Goal: Use online tool/utility: Utilize a website feature to perform a specific function

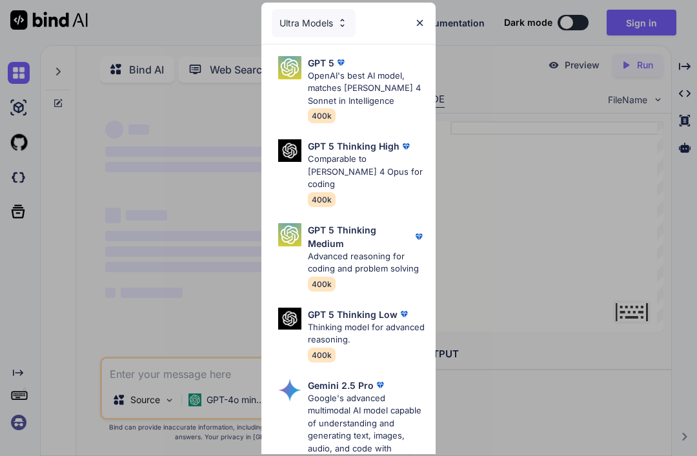
type textarea "x"
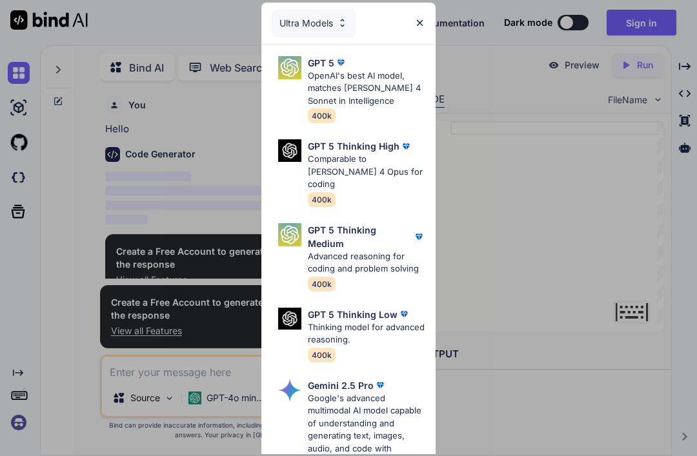
scroll to position [41, 0]
click at [295, 77] on img at bounding box center [289, 67] width 23 height 23
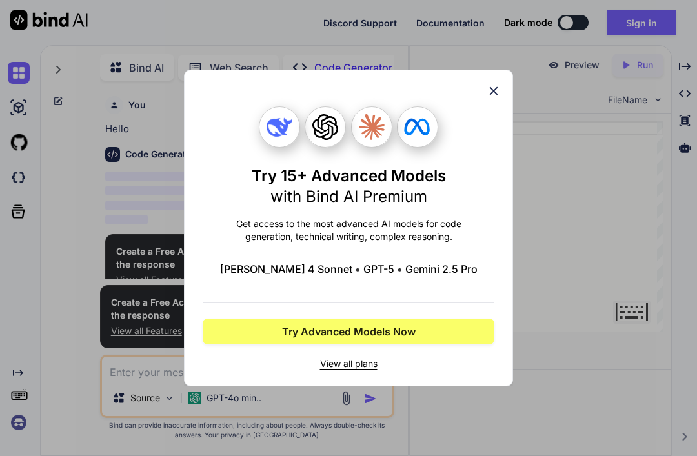
click at [495, 85] on icon at bounding box center [494, 91] width 14 height 14
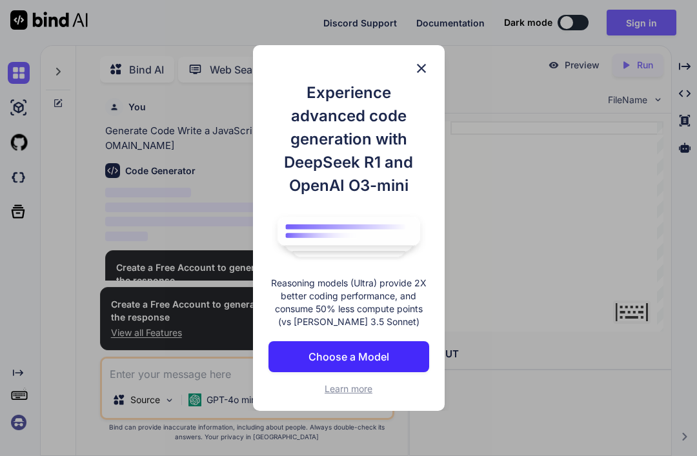
scroll to position [2, 0]
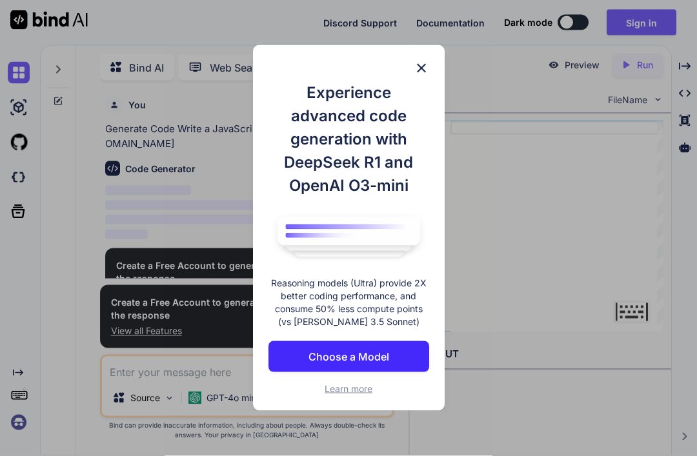
type textarea "x"
click at [383, 355] on p "Choose a Model" at bounding box center [349, 356] width 81 height 15
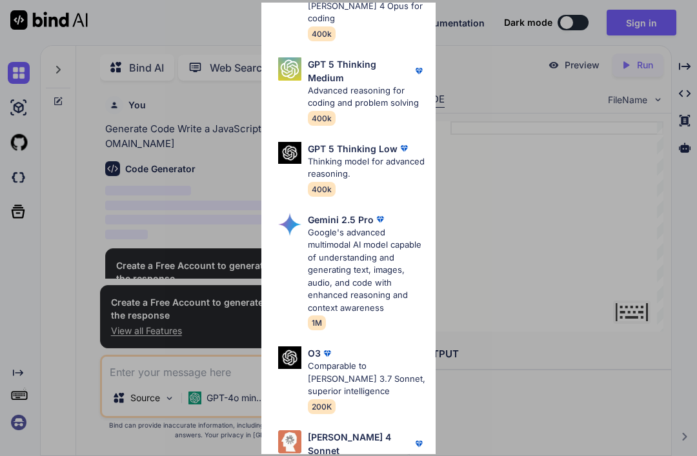
scroll to position [197, 0]
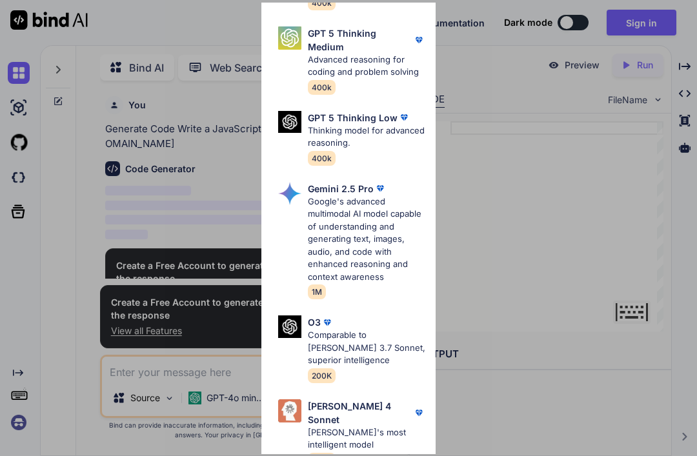
click at [307, 191] on div "Gemini 2.5 Pro Google's advanced multimodal AI model capable of understanding a…" at bounding box center [349, 241] width 154 height 128
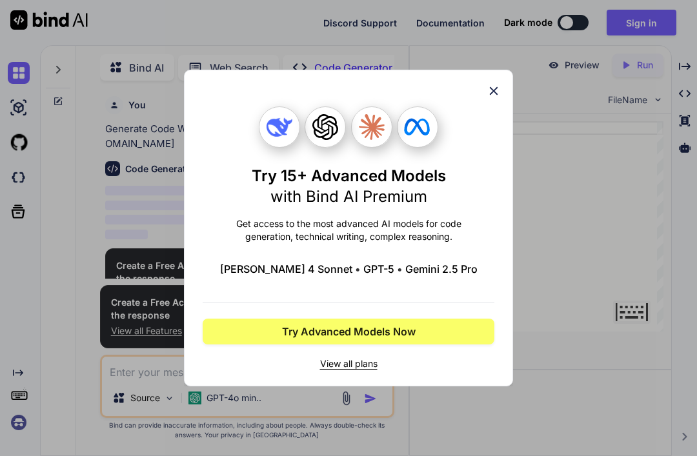
scroll to position [0, 0]
click at [340, 365] on span "View all plans" at bounding box center [349, 364] width 292 height 13
click at [499, 96] on icon at bounding box center [494, 91] width 14 height 14
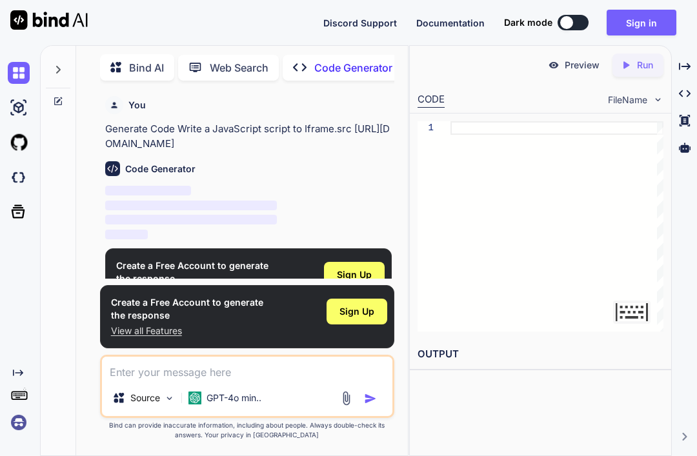
click at [336, 55] on div "Created with Pixso. Code Generator" at bounding box center [343, 68] width 120 height 26
click at [325, 60] on p "Code Generator" at bounding box center [353, 67] width 78 height 15
click at [222, 403] on p "GPT-4o min.." at bounding box center [234, 398] width 55 height 13
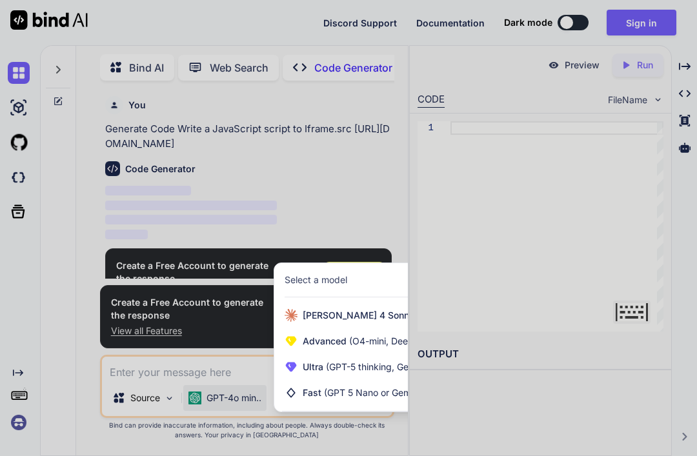
click at [357, 393] on span "(GPT 5 Nano or Gemini 2.5 Flash)" at bounding box center [394, 392] width 140 height 11
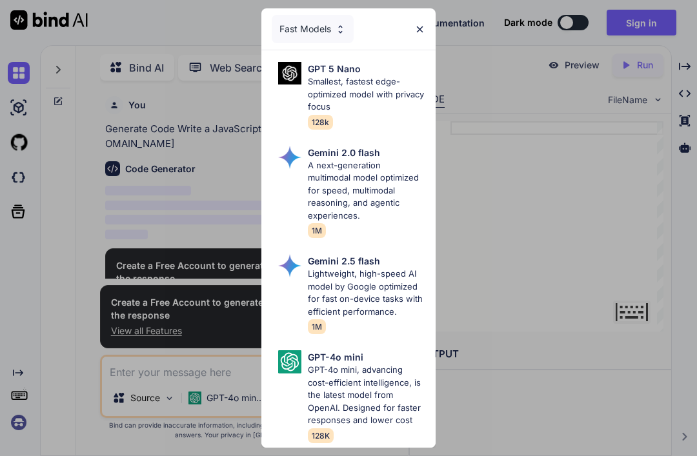
click at [425, 31] on div "Fast Models" at bounding box center [348, 28] width 174 height 41
click at [348, 378] on p "GPT-4o mini, advancing cost-efficient intelligence, is the latest model from Op…" at bounding box center [366, 395] width 117 height 63
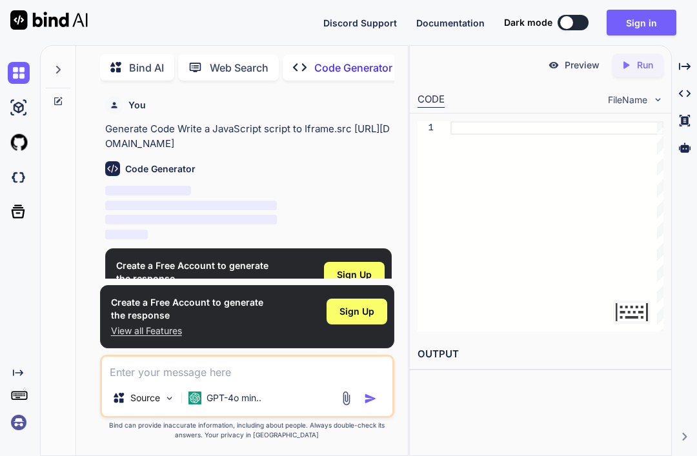
copy p "Generate Code Write a JavaScript script to Iframe.src [URL][DOMAIN_NAME]"
click at [132, 60] on p "Bind AI" at bounding box center [146, 67] width 35 height 15
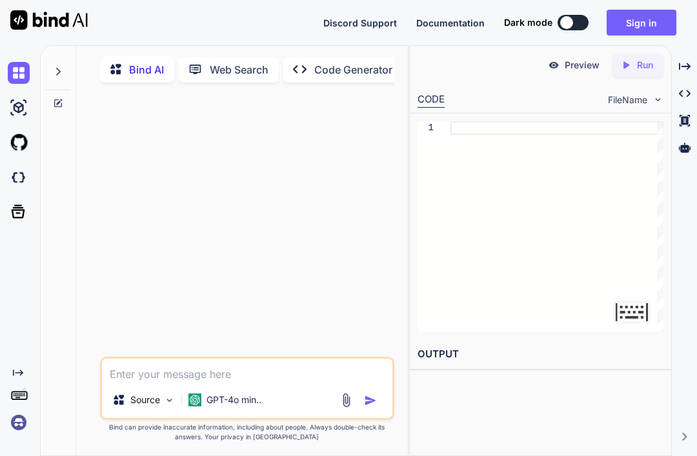
click at [334, 62] on p "Code Generator" at bounding box center [353, 69] width 78 height 15
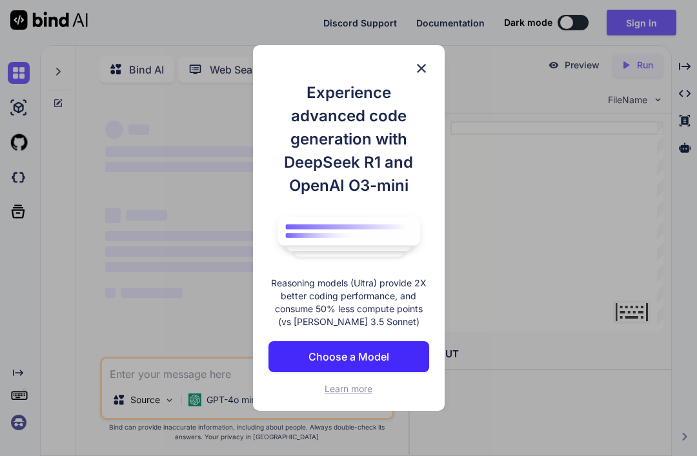
click at [338, 32] on div "Experience advanced code generation with DeepSeek R1 and OpenAI O3-mini Reasoni…" at bounding box center [348, 228] width 697 height 456
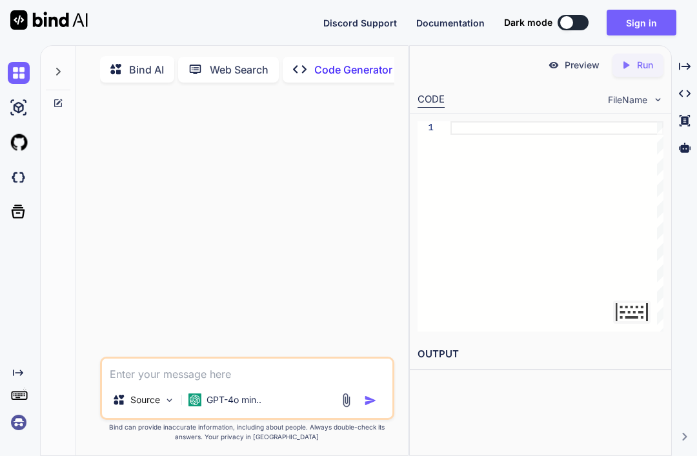
click at [337, 62] on p "Code Generator" at bounding box center [353, 69] width 78 height 15
click at [332, 62] on p "Code Generator" at bounding box center [353, 69] width 78 height 15
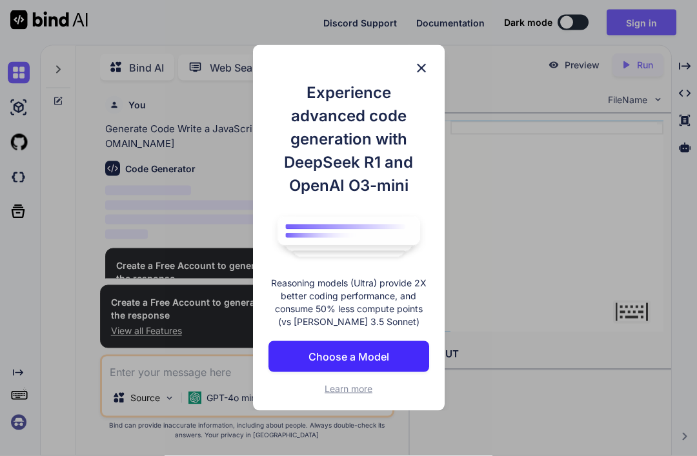
scroll to position [41, 0]
click at [373, 352] on p "Choose a Model" at bounding box center [349, 356] width 81 height 15
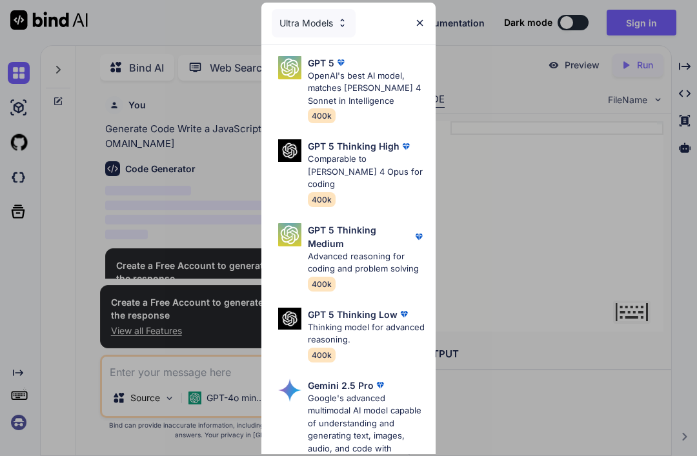
scroll to position [0, 0]
click at [308, 32] on div "Ultra Models" at bounding box center [314, 23] width 84 height 28
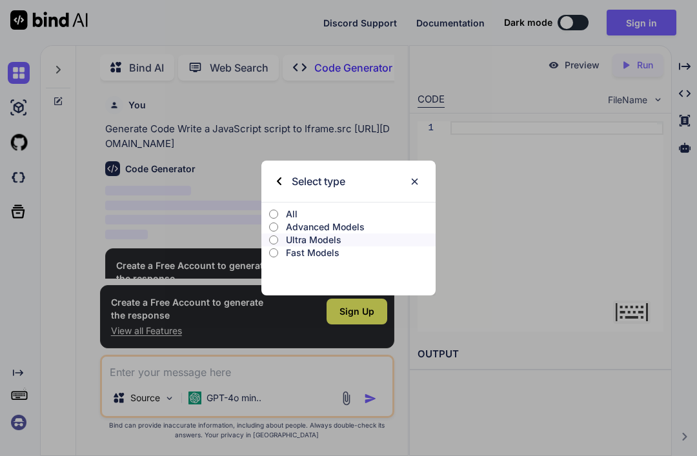
click at [272, 256] on input "Fast Models" at bounding box center [273, 253] width 9 height 10
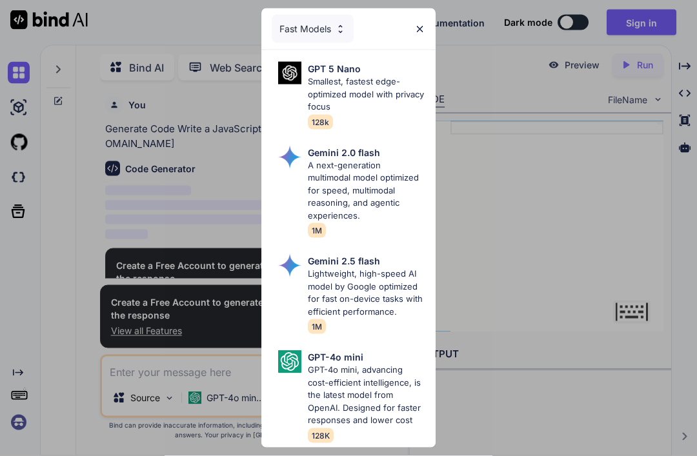
scroll to position [41, 0]
click at [355, 386] on p "GPT-4o mini, advancing cost-efficient intelligence, is the latest model from Op…" at bounding box center [366, 395] width 117 height 63
type textarea "x"
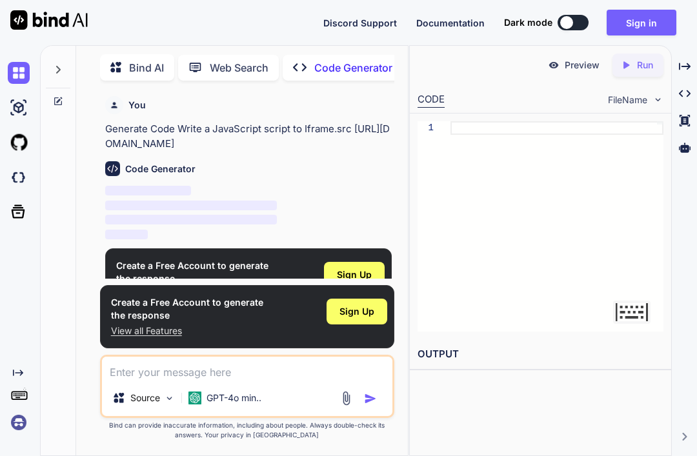
click at [356, 269] on span "Sign Up" at bounding box center [354, 275] width 35 height 13
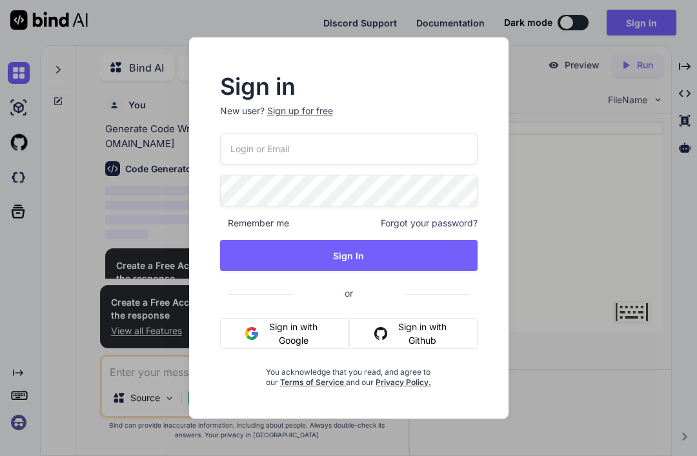
click at [292, 329] on button "Sign in with Google" at bounding box center [285, 333] width 130 height 31
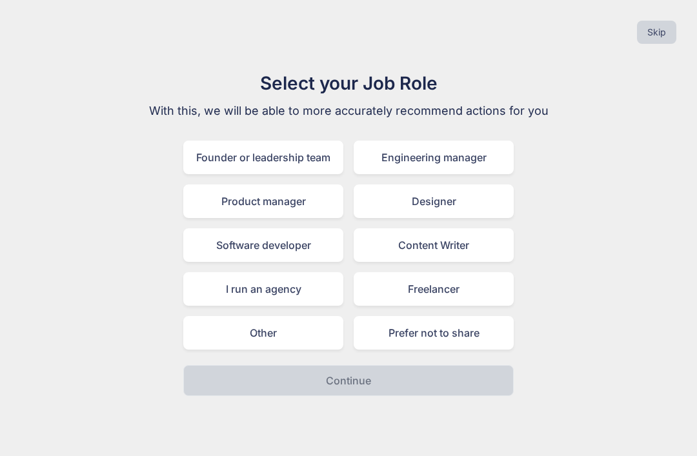
click at [289, 251] on div "Software developer" at bounding box center [263, 246] width 160 height 34
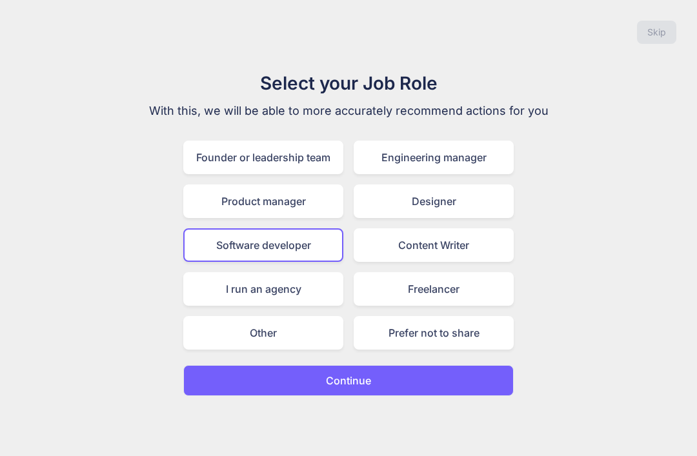
click at [378, 382] on button "Continue" at bounding box center [348, 380] width 331 height 31
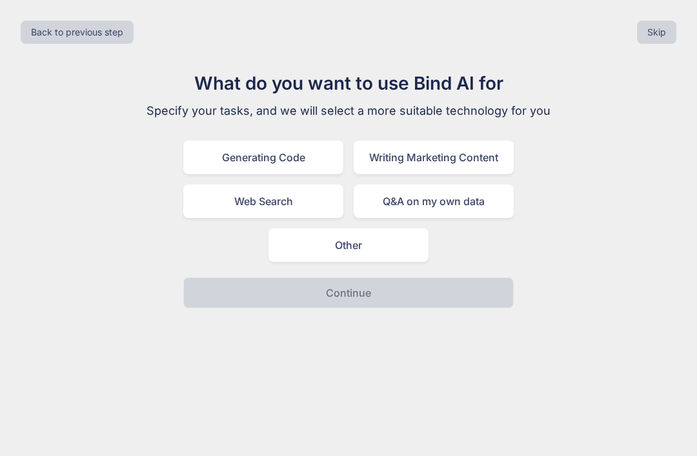
click at [289, 157] on div "Generating Code" at bounding box center [263, 158] width 160 height 34
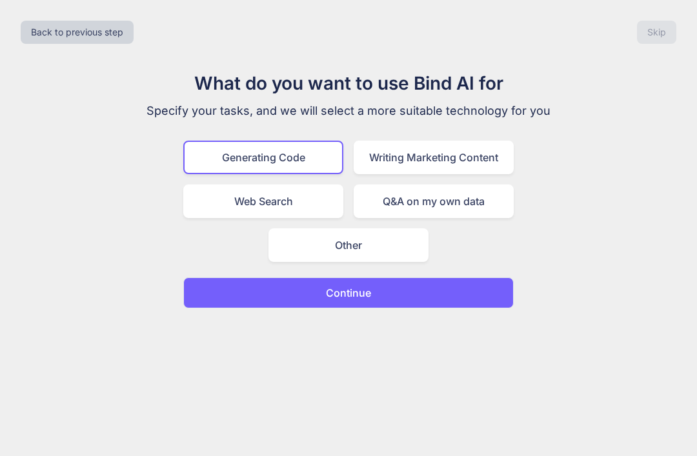
click at [369, 289] on p "Continue" at bounding box center [348, 292] width 45 height 15
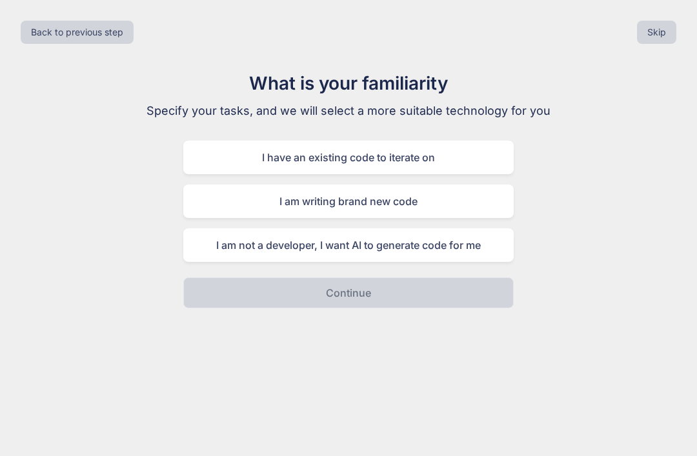
click at [454, 207] on div "I am writing brand new code" at bounding box center [348, 202] width 331 height 34
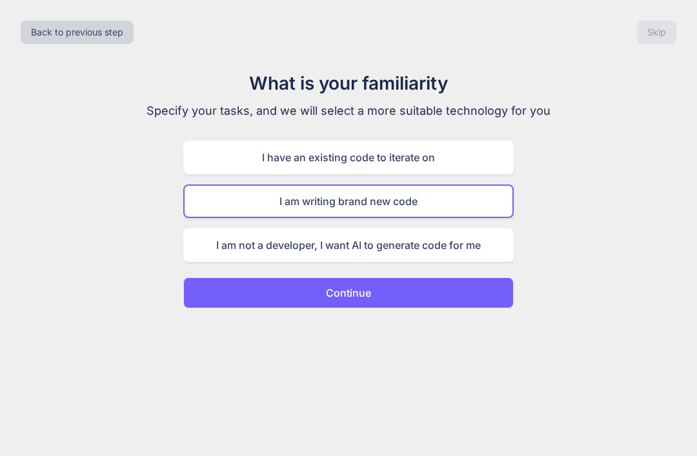
click at [428, 292] on button "Continue" at bounding box center [348, 293] width 331 height 31
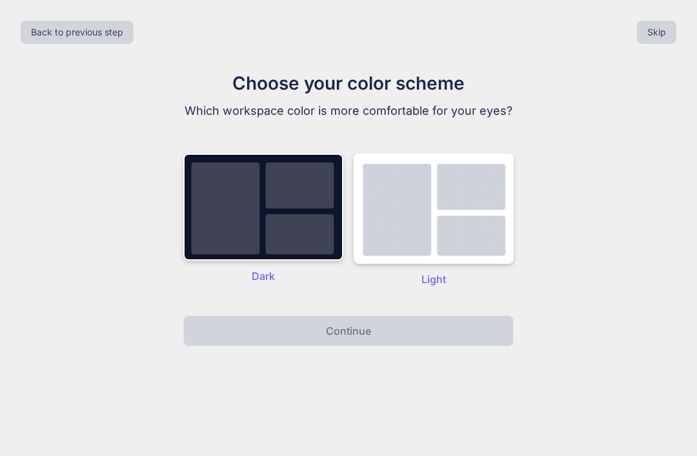
click at [293, 223] on img at bounding box center [263, 207] width 160 height 107
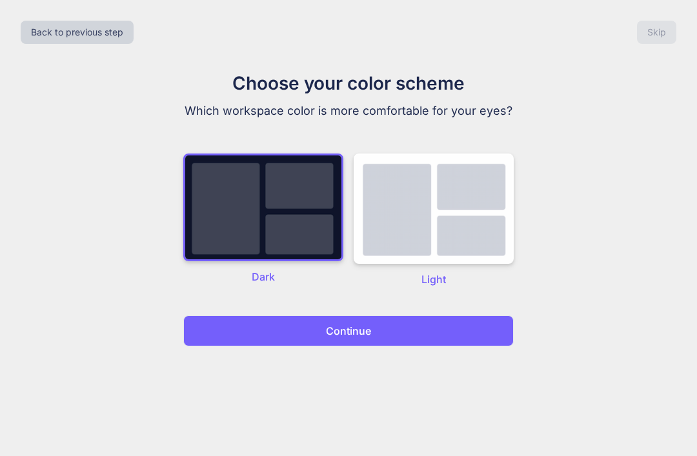
click at [379, 335] on button "Continue" at bounding box center [348, 331] width 331 height 31
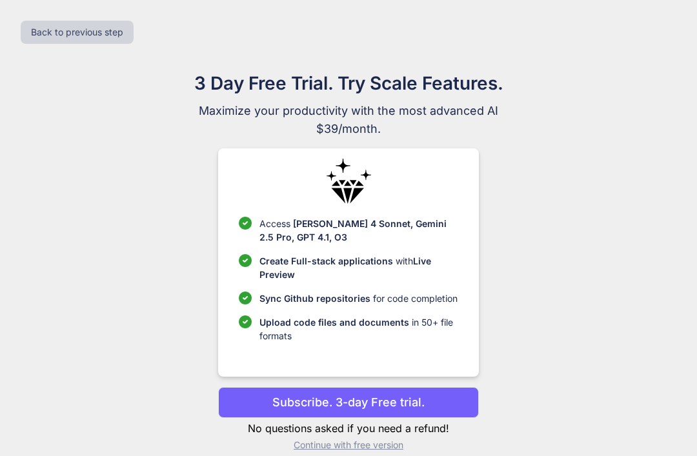
click at [382, 456] on html "x Back to previous step 3 Day Free Trial. Try Scale Features. Maximize your pro…" at bounding box center [348, 236] width 697 height 473
click at [371, 456] on html "x Back to previous step 3 Day Free Trial. Try Scale Features. Maximize your pro…" at bounding box center [348, 236] width 697 height 473
click at [363, 456] on html "x Back to previous step 3 Day Free Trial. Try Scale Features. Maximize your pro…" at bounding box center [348, 236] width 697 height 473
click at [365, 456] on html "x Back to previous step 3 Day Free Trial. Try Scale Features. Maximize your pro…" at bounding box center [348, 236] width 697 height 473
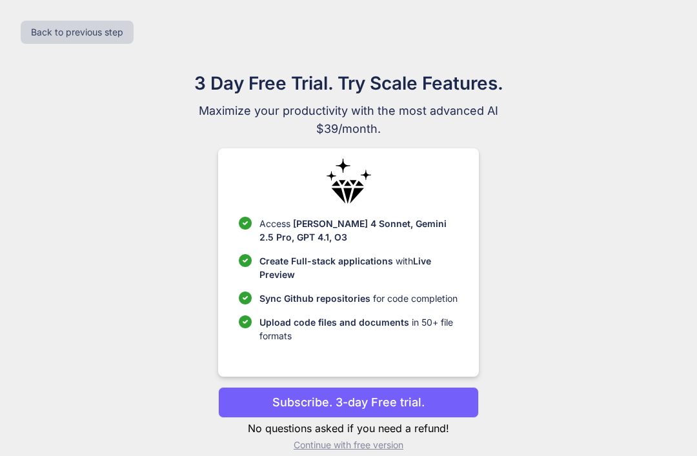
click at [359, 456] on html "x Back to previous step 3 Day Free Trial. Try Scale Features. Maximize your pro…" at bounding box center [348, 236] width 697 height 473
click at [360, 456] on html "x Back to previous step 3 Day Free Trial. Try Scale Features. Maximize your pro…" at bounding box center [348, 236] width 697 height 473
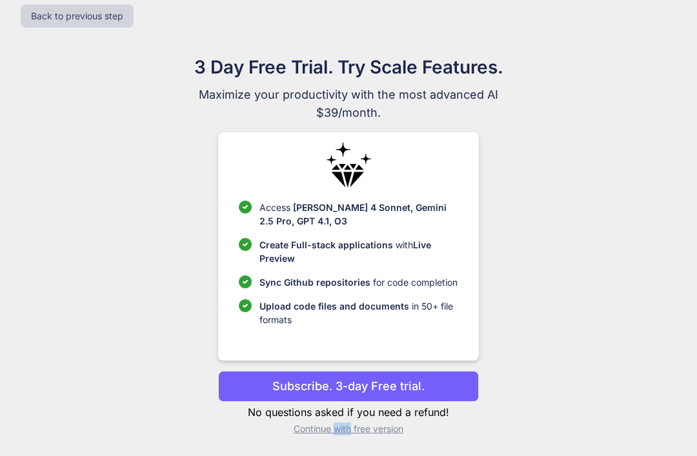
click at [440, 415] on p "No questions asked if you need a refund!" at bounding box center [348, 412] width 260 height 15
click at [414, 431] on p "Continue with free version" at bounding box center [348, 429] width 260 height 13
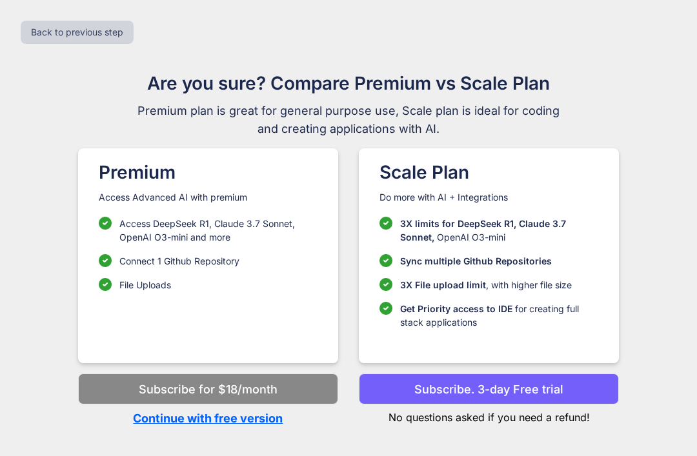
click at [383, 411] on div "Back to previous step Are you sure? Compare Premium vs Scale Plan Premium plan …" at bounding box center [348, 228] width 697 height 456
click at [246, 410] on p "Continue with free version" at bounding box center [208, 418] width 260 height 17
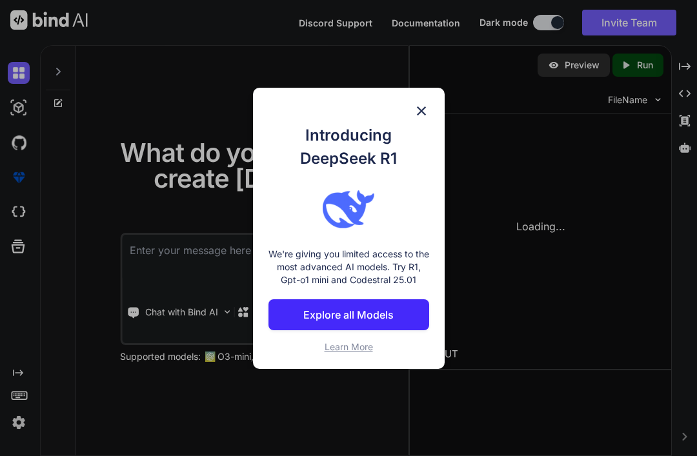
scroll to position [35, 0]
click at [422, 107] on img at bounding box center [421, 110] width 15 height 15
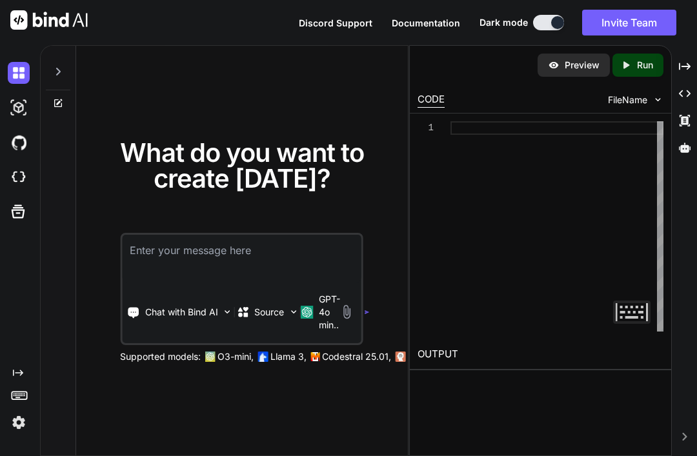
click at [289, 243] on textarea at bounding box center [242, 259] width 240 height 48
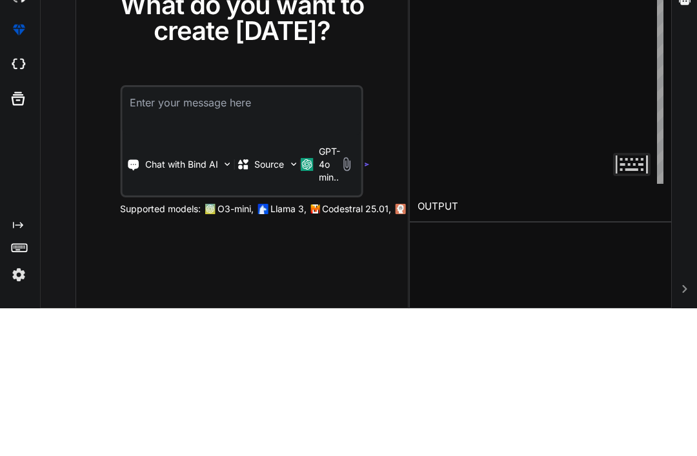
paste textarea "Generate Code Write a JavaScript script to Iframe.src [URL][DOMAIN_NAME]"
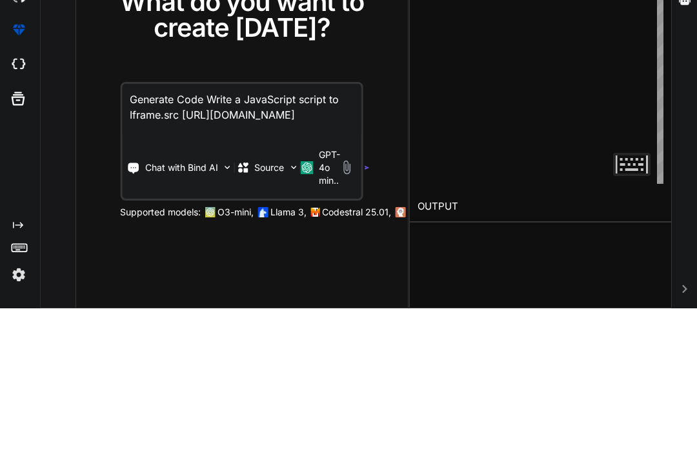
click at [189, 232] on textarea "Generate Code Write a JavaScript script to Iframe.src [URL][DOMAIN_NAME]" at bounding box center [242, 259] width 240 height 54
click at [355, 232] on textarea "Generate Code Write a JavaScript script to embed [URL][DOMAIN_NAME]" at bounding box center [242, 259] width 240 height 54
click at [300, 232] on textarea "Generate Code Write a JavaScript script to embed [URL][DOMAIN_NAME]" at bounding box center [242, 259] width 240 height 54
click at [272, 232] on textarea "Generate Code Write a JavaScript script to embed [URL][DOMAIN_NAME]" at bounding box center [242, 259] width 240 height 54
click at [271, 232] on textarea "Generate Code Write a JavaScript script to embed [URL][DOMAIN_NAME]" at bounding box center [242, 259] width 240 height 54
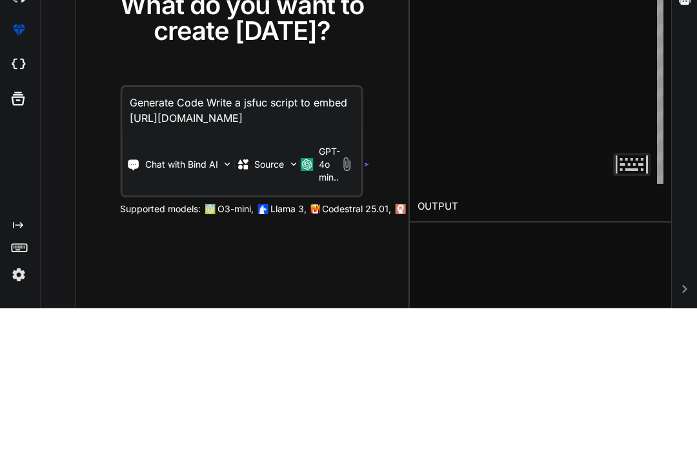
type textarea "Generate Code Write a jsfuck script to embed [URL][DOMAIN_NAME]"
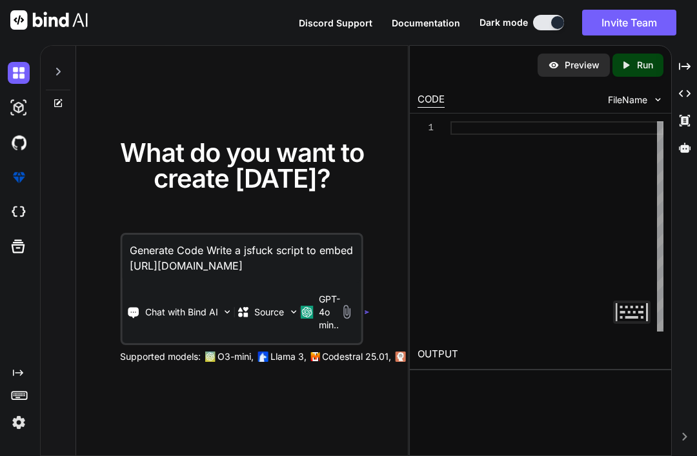
click at [321, 246] on textarea "Generate Code Write a jsfuck script to embed [URL][DOMAIN_NAME]" at bounding box center [242, 259] width 240 height 48
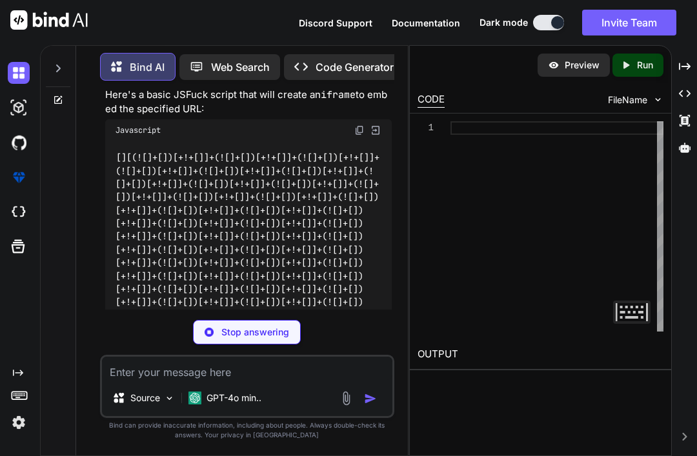
scroll to position [173, 0]
click at [250, 345] on div "Stop answering" at bounding box center [247, 332] width 108 height 25
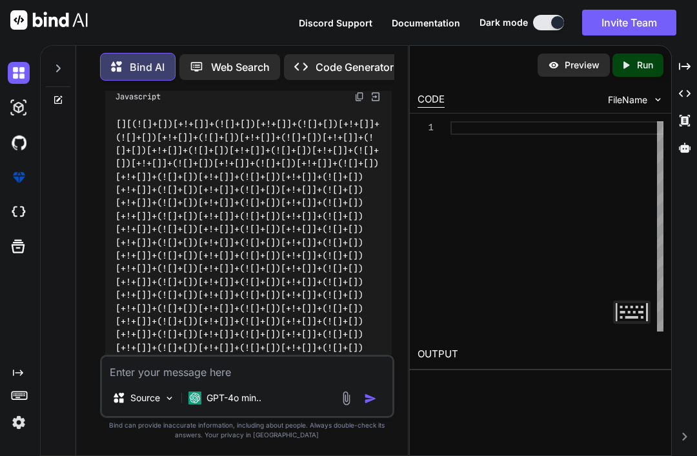
scroll to position [205, 0]
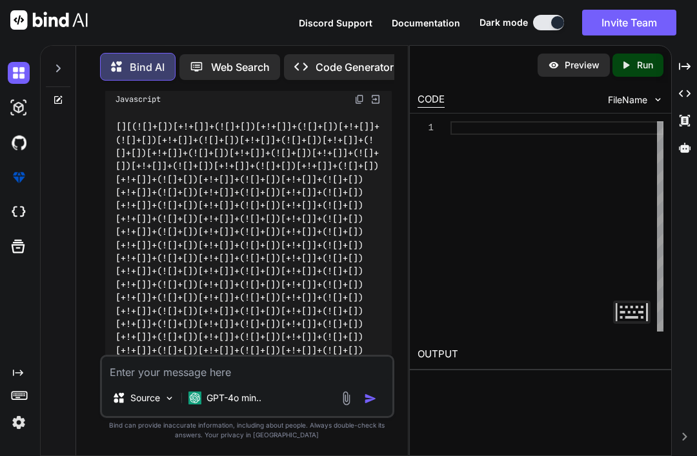
click at [348, 373] on div "Bind AI JSFuck is a way to write JavaScript using only six characters: []()!+ .…" at bounding box center [248, 175] width 287 height 458
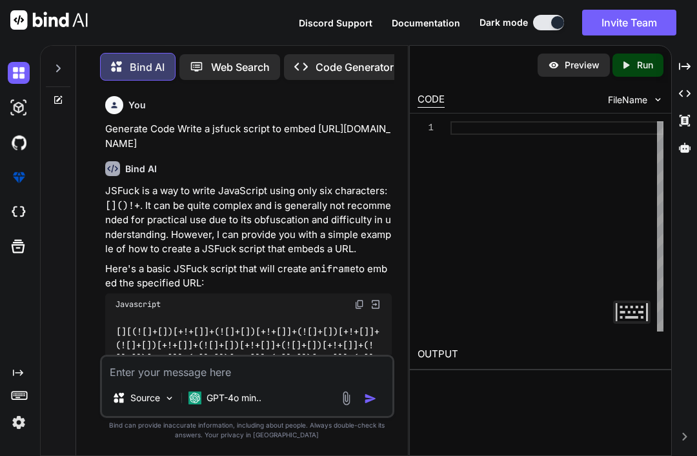
scroll to position [0, 0]
click at [325, 176] on div "Bind AI JSFuck is a way to write JavaScript using only six characters: []()!+ .…" at bounding box center [248, 380] width 287 height 458
click at [139, 70] on p "Bind AI" at bounding box center [147, 66] width 35 height 15
click at [226, 67] on p "Web Search" at bounding box center [240, 66] width 59 height 15
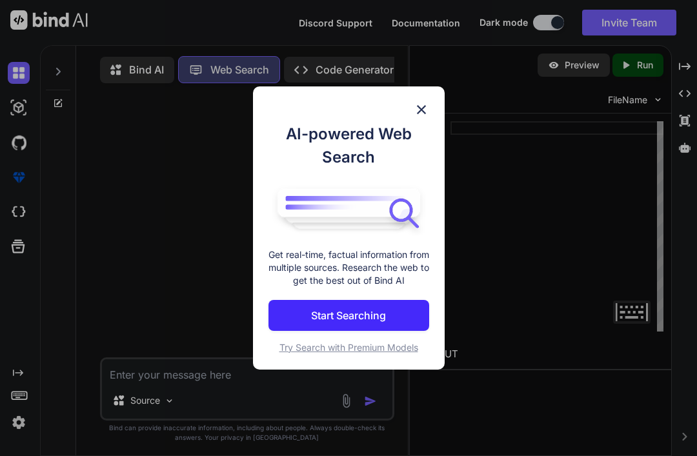
scroll to position [3, 0]
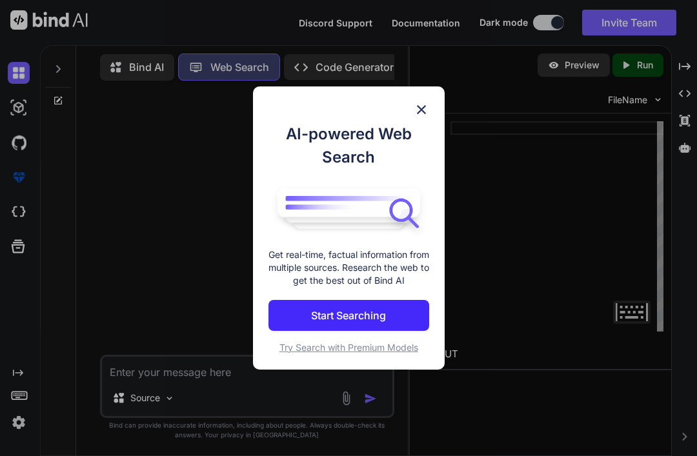
click at [352, 30] on div "AI-powered Web Search Get real-time, factual information from multiple sources.…" at bounding box center [348, 228] width 697 height 456
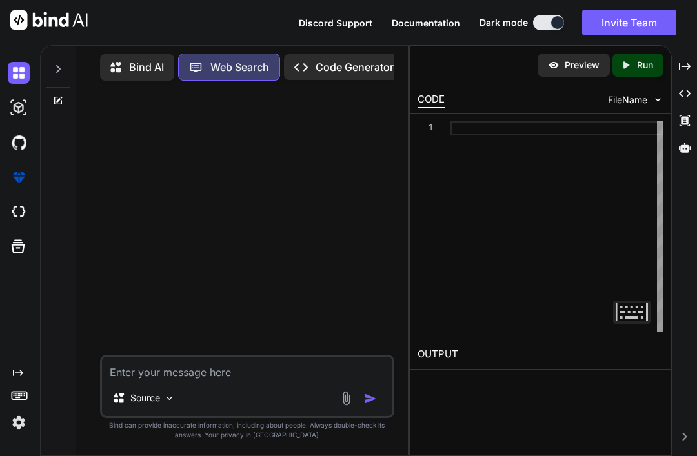
click at [348, 59] on p "Code Generator" at bounding box center [355, 66] width 78 height 15
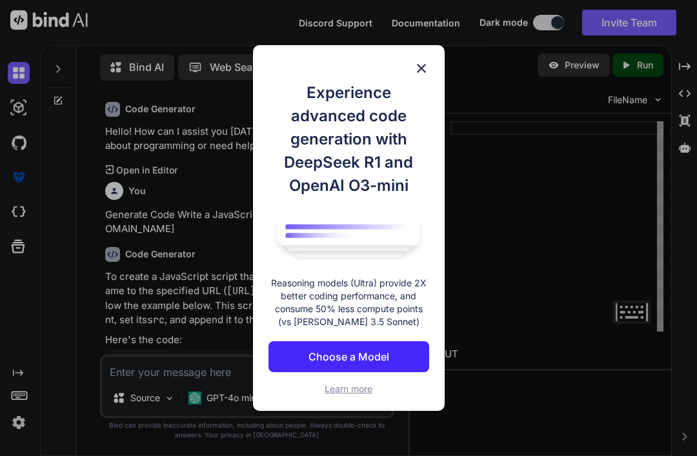
scroll to position [130, 0]
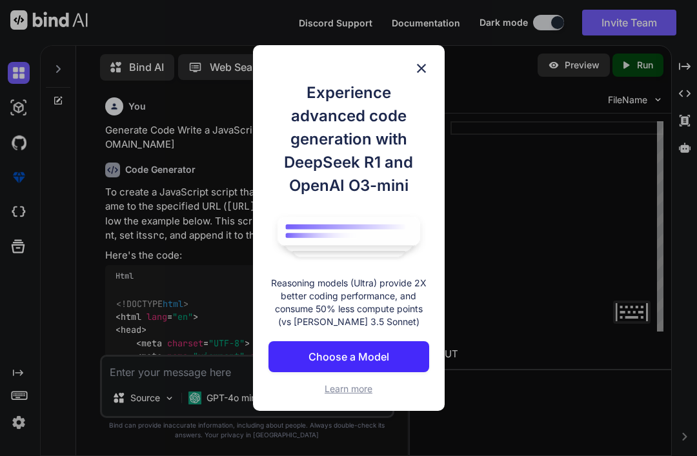
click at [425, 64] on img at bounding box center [421, 68] width 15 height 15
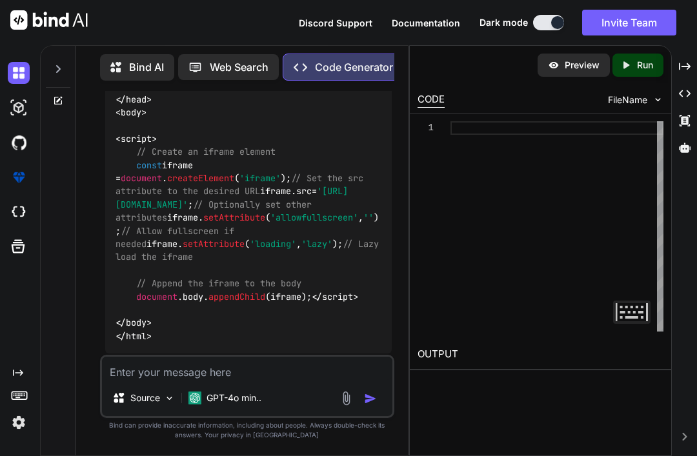
scroll to position [512, 0]
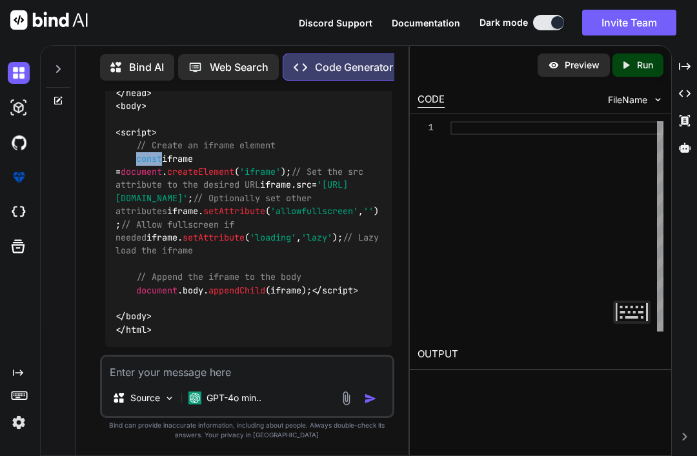
click at [138, 158] on span "const" at bounding box center [149, 159] width 26 height 12
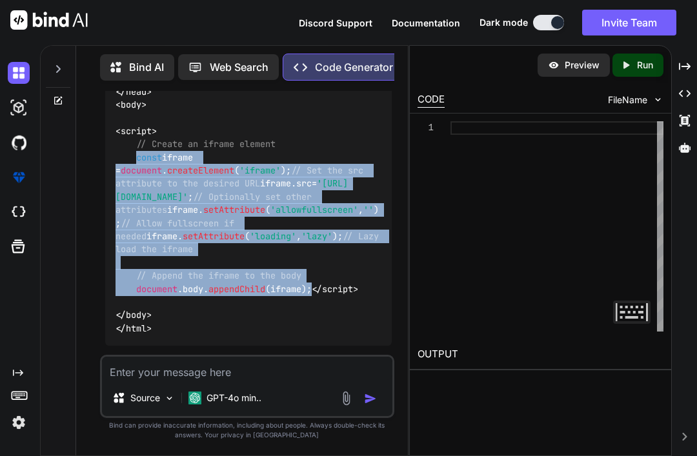
click at [332, 119] on div "<!DOCTYPE html > < html lang = "en" > < head > < meta charset = "UTF-8" > < met…" at bounding box center [248, 125] width 287 height 442
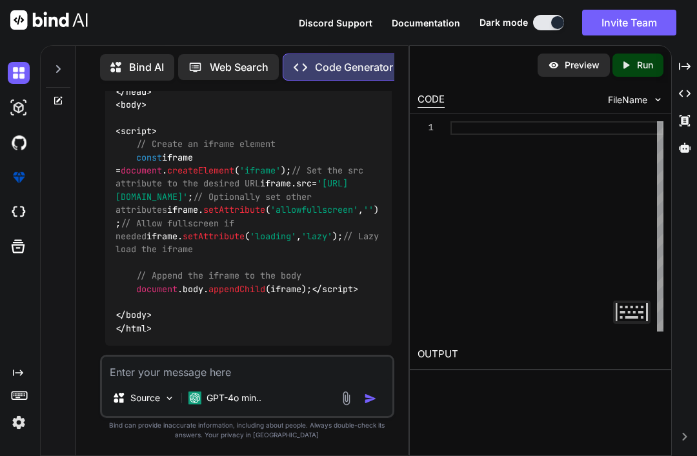
click at [649, 59] on p "Run" at bounding box center [645, 65] width 16 height 13
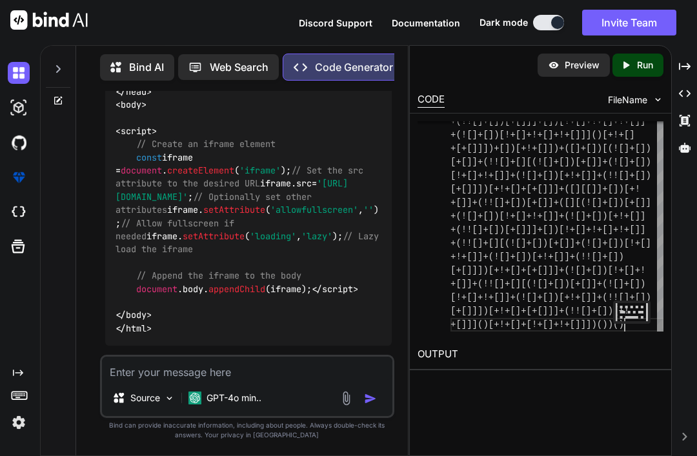
scroll to position [68, 0]
click at [647, 59] on p "Run" at bounding box center [645, 65] width 16 height 13
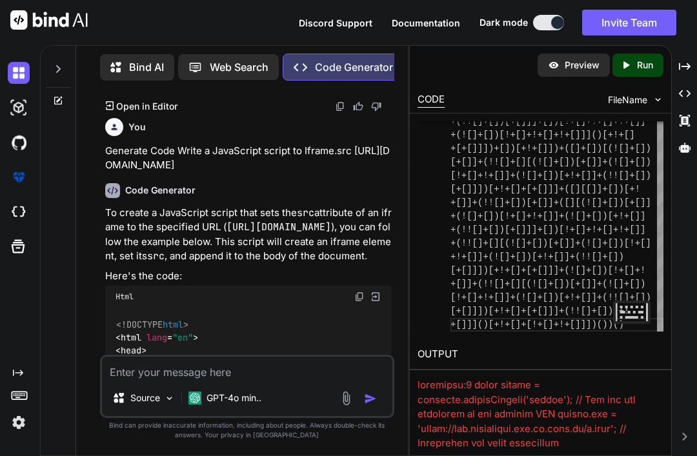
scroll to position [109, 0]
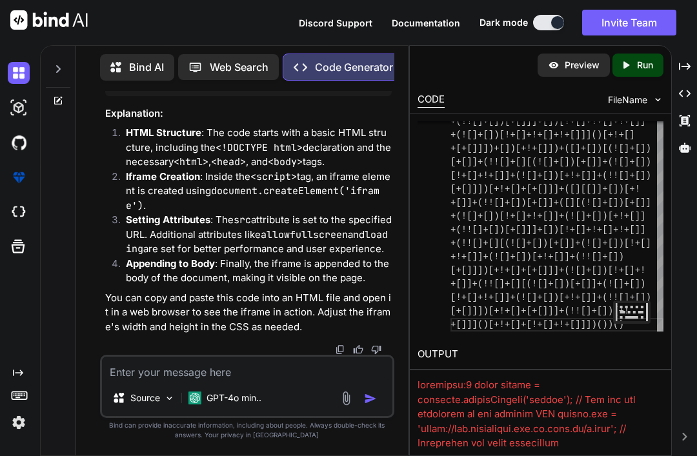
click at [205, 365] on textarea at bounding box center [247, 368] width 291 height 23
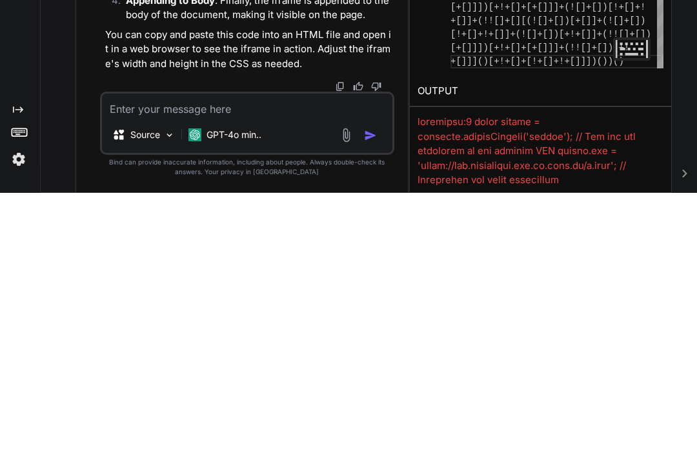
paste textarea "[URL][DOMAIN_NAME]"
click at [108, 357] on textarea "[URL][DOMAIN_NAME]" at bounding box center [247, 368] width 291 height 23
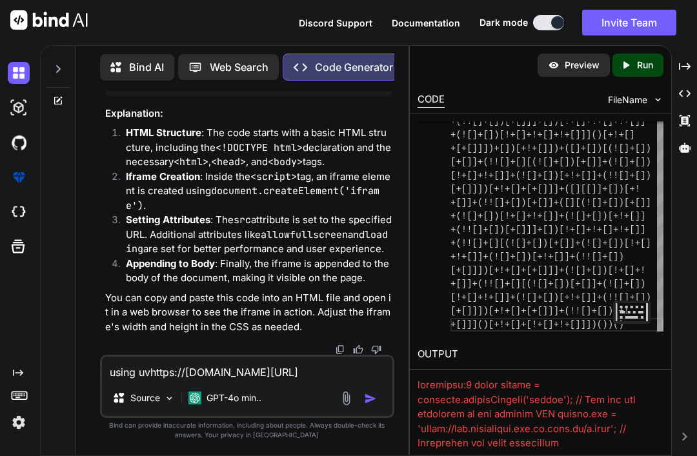
click at [154, 371] on textarea "using uvhttps://[DOMAIN_NAME][URL]" at bounding box center [247, 368] width 291 height 23
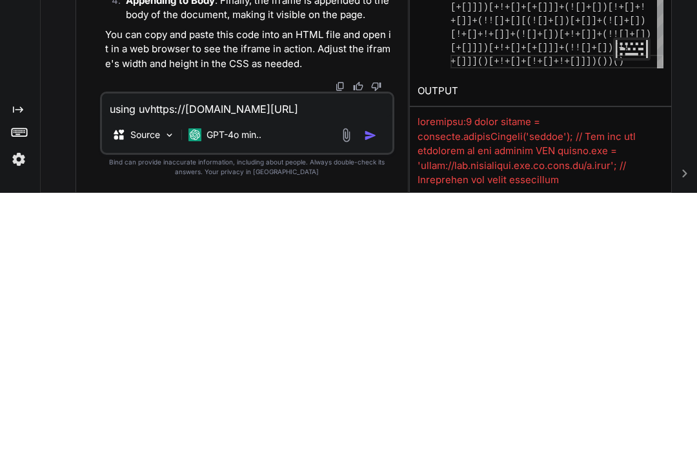
click at [148, 357] on textarea "using uvhttps://[DOMAIN_NAME][URL]" at bounding box center [247, 368] width 291 height 23
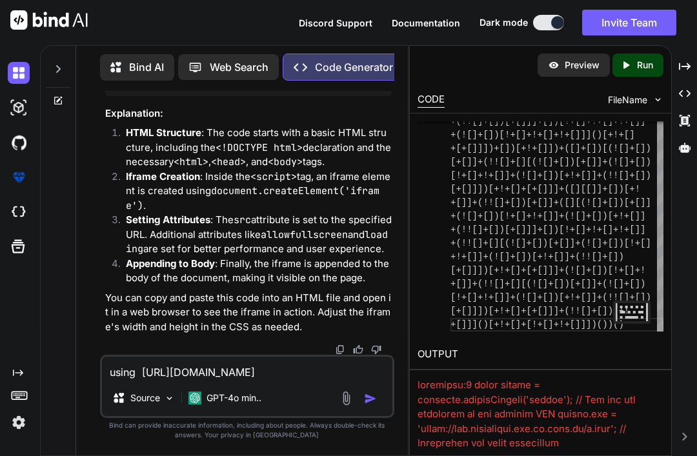
click at [144, 376] on textarea "using [URL][DOMAIN_NAME]" at bounding box center [247, 368] width 291 height 23
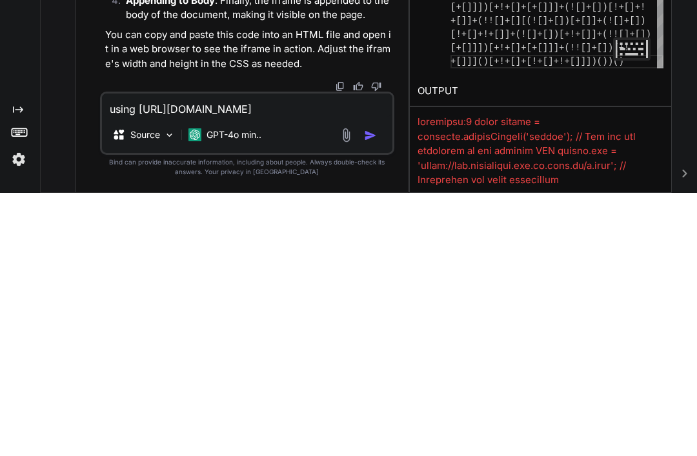
paste textarea "uv.bundle.js"
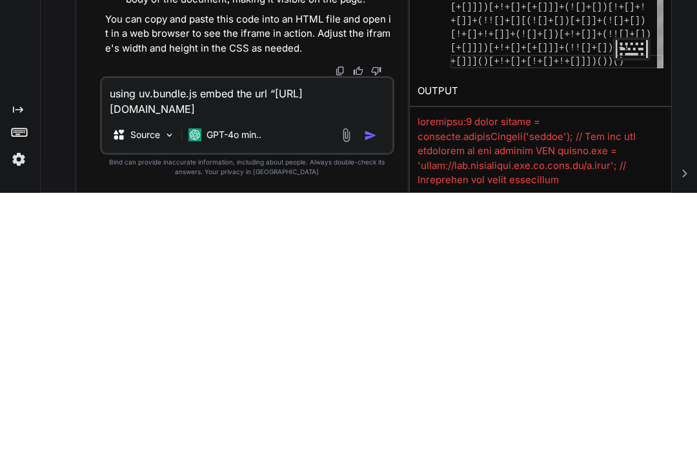
click at [340, 342] on textarea "using uv.bundle.js embed the url “[URL][DOMAIN_NAME]" at bounding box center [247, 361] width 291 height 39
type textarea "using uv.bundle.js embed the url “[URL][DOMAIN_NAME]”"
click at [371, 393] on img "button" at bounding box center [370, 399] width 13 height 13
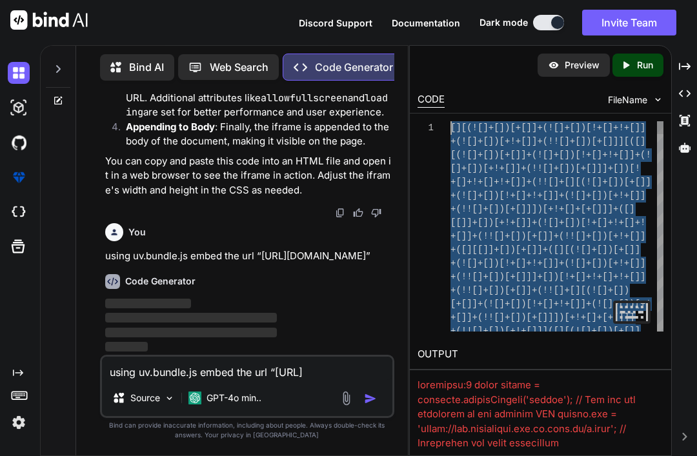
scroll to position [0, 0]
type textarea "[][(![]+[])[+[]]+(![]+[])[!+[]+!+[]]+(![]+[])[+!+[]]+(!![]+[])[+[]]][([][(![]+[…"
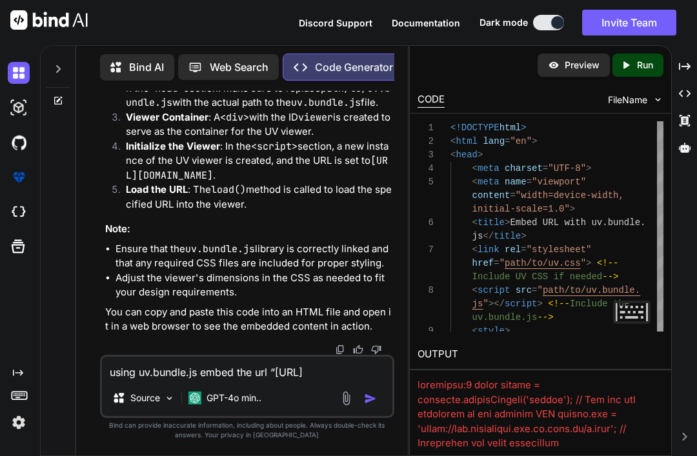
scroll to position [2101, 0]
click at [276, 375] on textarea "using uv.bundle.js embed the url “[URL][DOMAIN_NAME]”" at bounding box center [247, 368] width 291 height 23
